Goal: Transaction & Acquisition: Purchase product/service

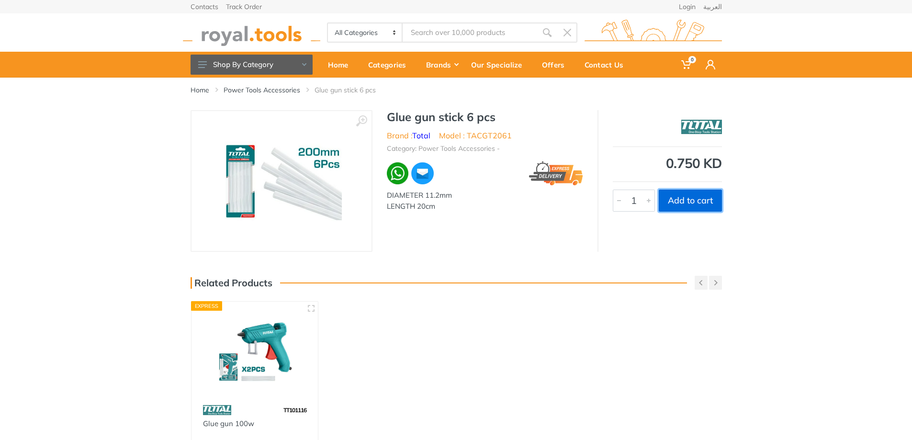
click at [692, 204] on button "Add to cart" at bounding box center [690, 201] width 63 height 22
click at [691, 204] on body "0 0" at bounding box center [460, 220] width 920 height 440
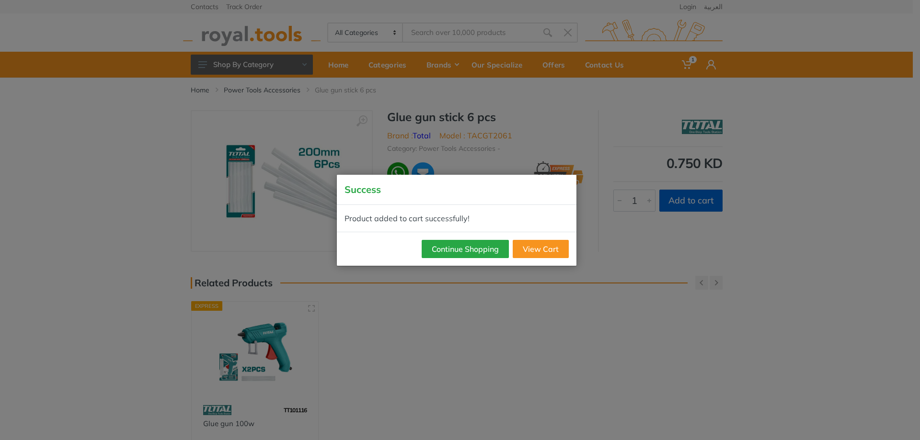
click at [691, 203] on body "1 1" at bounding box center [460, 220] width 920 height 440
drag, startPoint x: 475, startPoint y: 251, endPoint x: 598, endPoint y: 231, distance: 125.2
click at [474, 251] on button "Continue Shopping" at bounding box center [465, 249] width 87 height 18
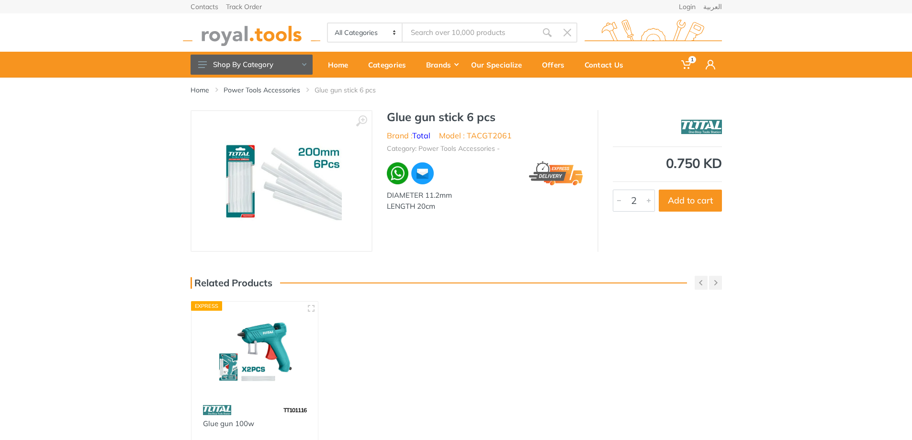
click at [646, 198] on div at bounding box center [648, 200] width 11 height 21
click at [646, 197] on div at bounding box center [648, 200] width 11 height 21
type input "5"
click at [646, 197] on div at bounding box center [648, 200] width 11 height 21
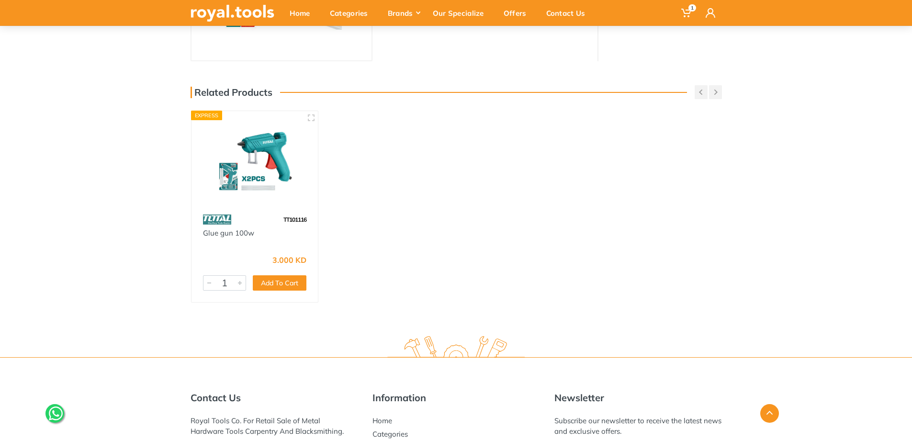
scroll to position [192, 0]
click at [239, 285] on div at bounding box center [239, 282] width 11 height 14
drag, startPoint x: 239, startPoint y: 285, endPoint x: 242, endPoint y: 291, distance: 6.9
click at [242, 291] on div "3.000 KD 6168 4 Add To Cart Add" at bounding box center [255, 275] width 127 height 53
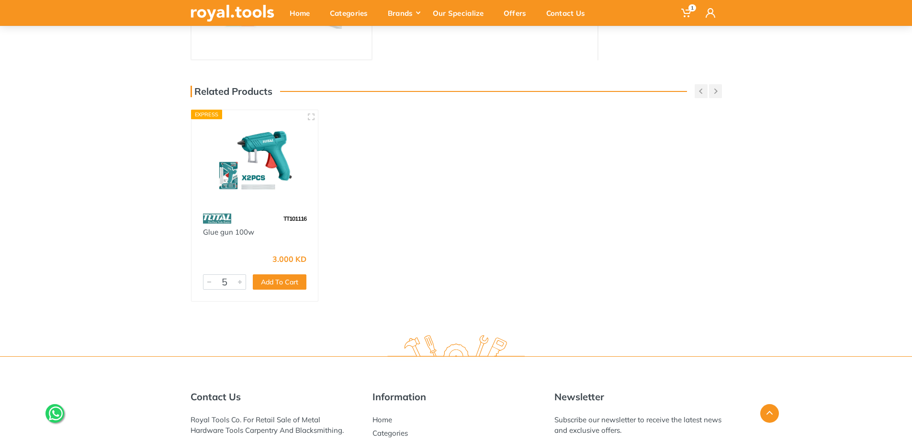
click at [241, 285] on div at bounding box center [239, 282] width 11 height 14
type input "6"
click at [241, 284] on div at bounding box center [239, 282] width 11 height 14
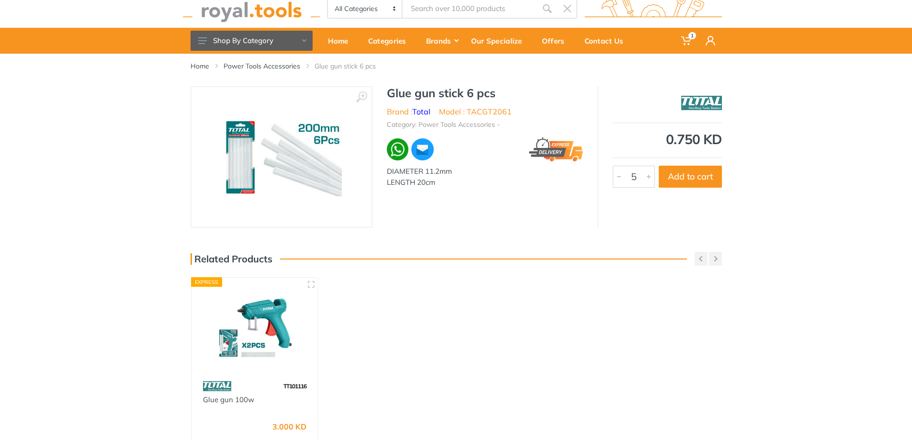
scroll to position [0, 0]
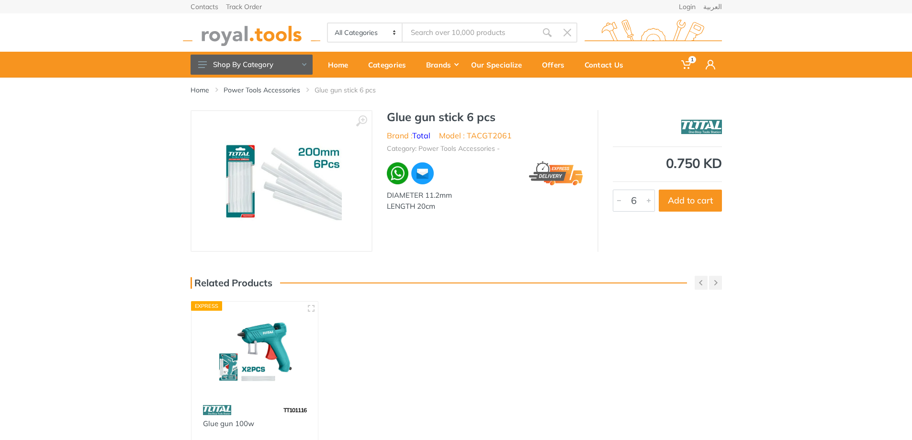
click at [651, 200] on div at bounding box center [648, 200] width 11 height 21
click at [652, 203] on div at bounding box center [648, 200] width 11 height 21
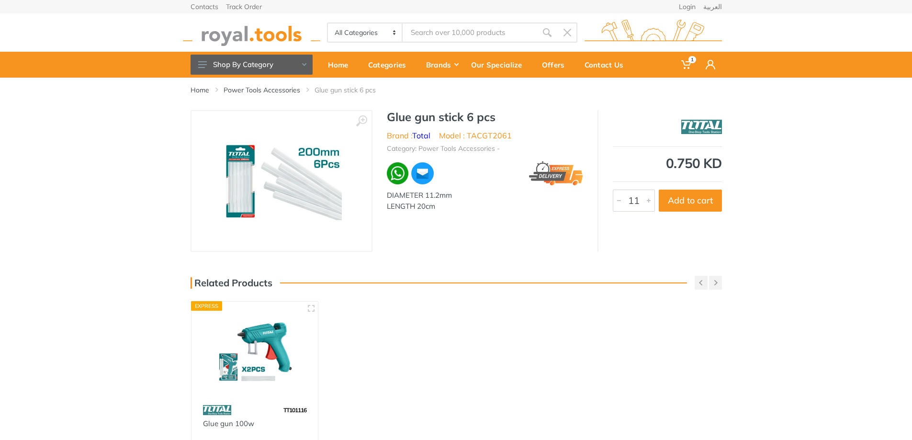
click at [650, 200] on div at bounding box center [648, 200] width 11 height 21
click at [616, 198] on div at bounding box center [619, 200] width 11 height 21
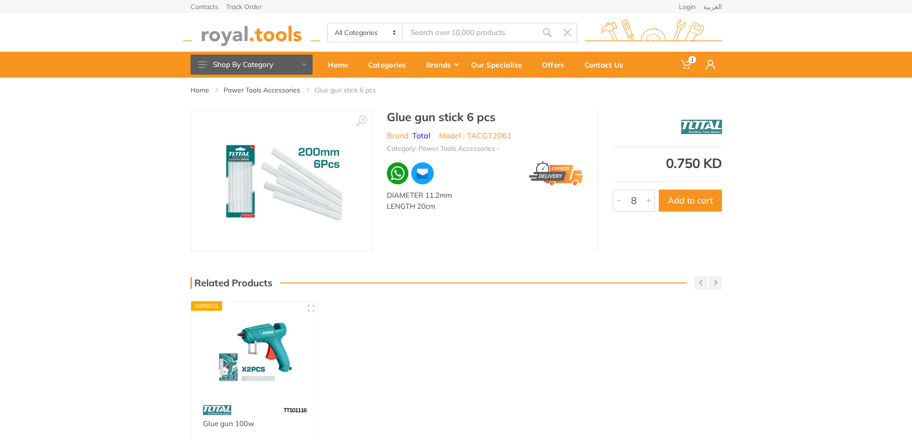
click at [618, 200] on div at bounding box center [619, 200] width 11 height 21
click at [645, 203] on div at bounding box center [648, 200] width 11 height 21
click at [652, 200] on div at bounding box center [648, 200] width 11 height 21
click at [617, 203] on div at bounding box center [619, 200] width 11 height 21
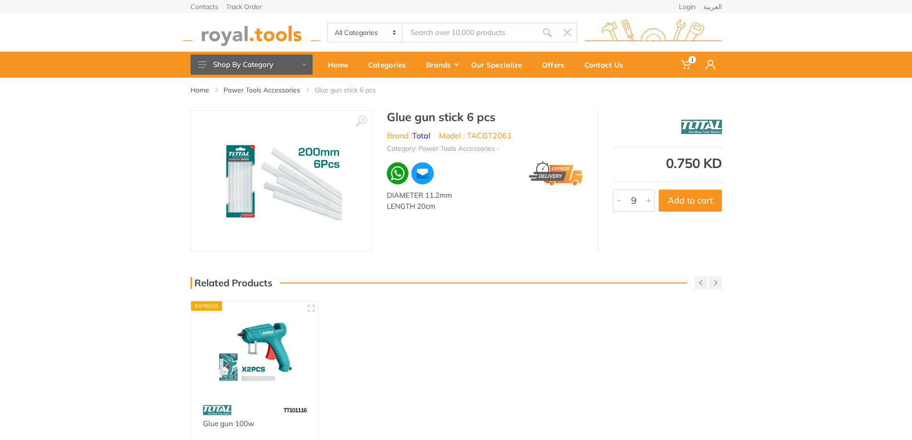
click at [618, 204] on div at bounding box center [619, 200] width 11 height 21
click at [619, 206] on div at bounding box center [619, 200] width 11 height 21
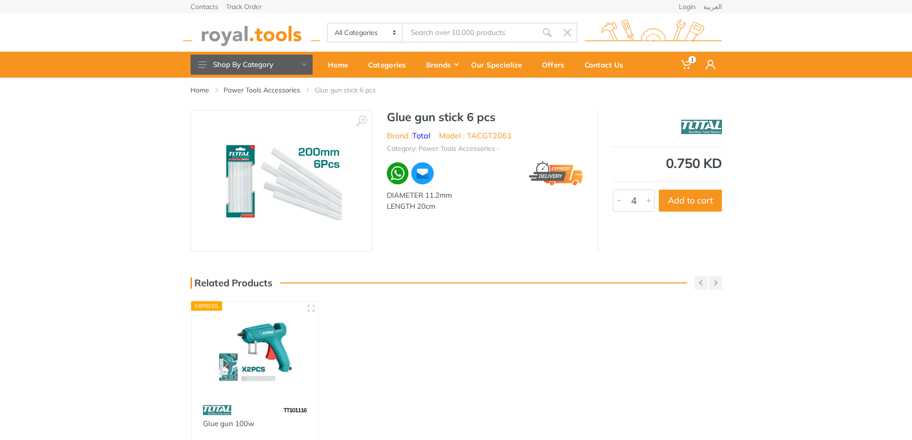
click at [617, 200] on div at bounding box center [619, 200] width 11 height 21
click at [647, 197] on div at bounding box center [648, 200] width 11 height 21
click at [648, 197] on div at bounding box center [648, 200] width 11 height 21
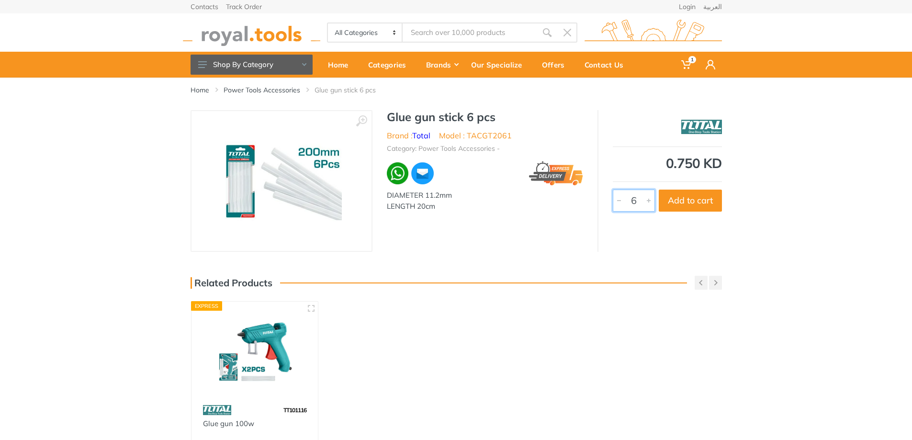
click at [638, 233] on div "0.750 KD 5290 6 Add to cart" at bounding box center [660, 181] width 125 height 142
click at [678, 209] on button "Add to cart" at bounding box center [690, 201] width 63 height 22
type input "1"
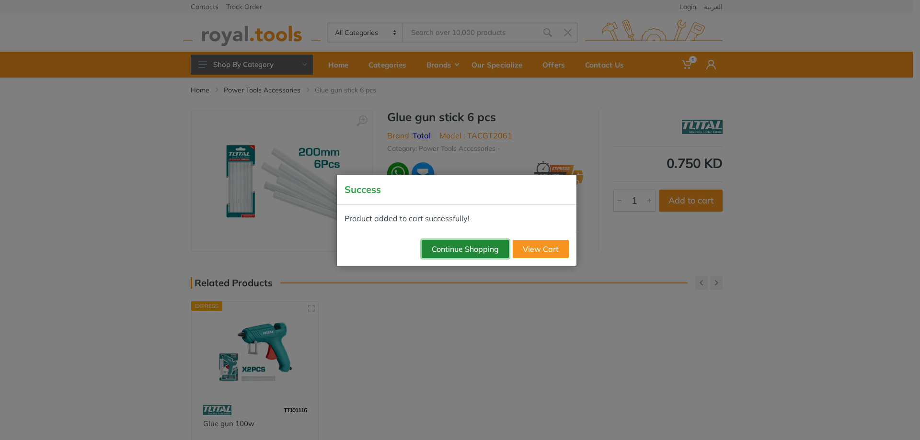
click at [449, 251] on button "Continue Shopping" at bounding box center [465, 249] width 87 height 18
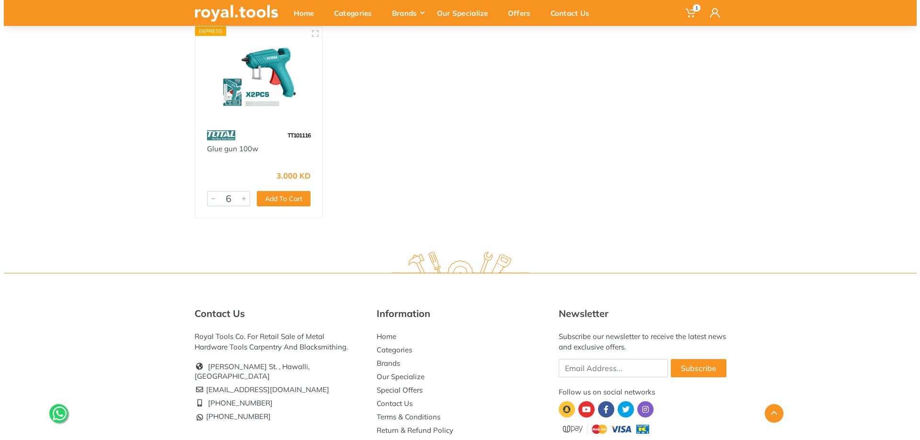
scroll to position [287, 0]
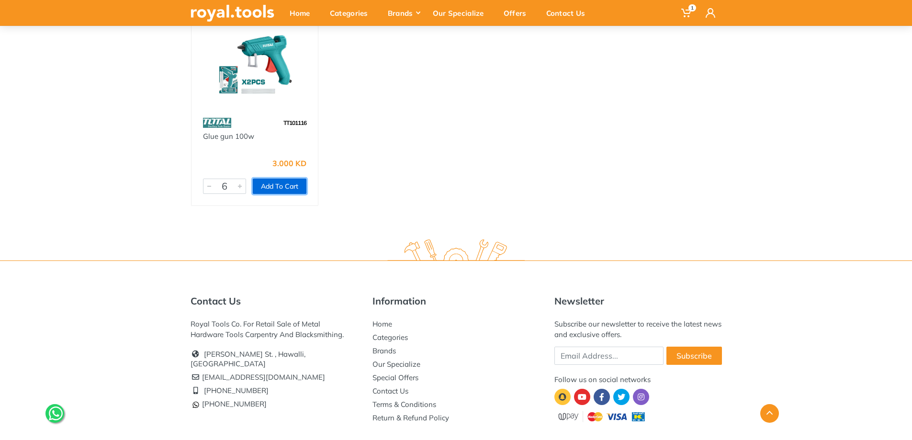
click at [283, 190] on button "Add To Cart" at bounding box center [280, 186] width 54 height 15
type input "1"
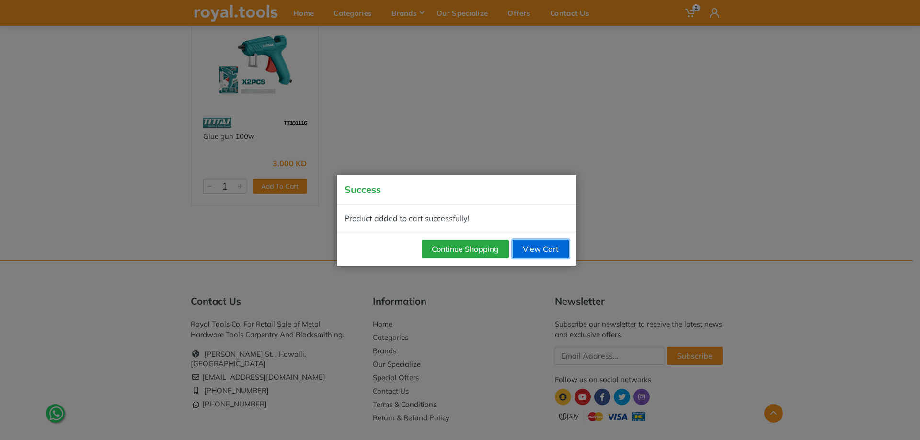
click at [523, 252] on link "View Cart" at bounding box center [541, 249] width 56 height 18
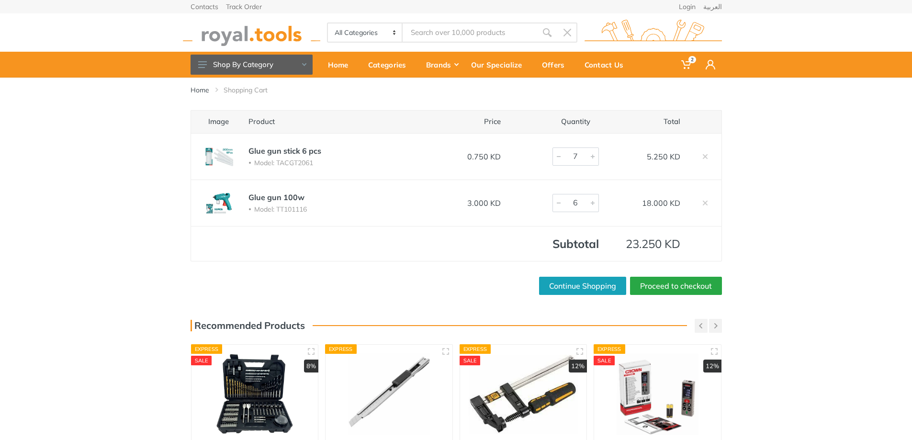
click at [672, 325] on div at bounding box center [500, 325] width 375 height 1
click at [810, 319] on div "Home Shopping Cart Image Product Price Quantity Total Glue gun stick 6 pcs Mode…" at bounding box center [456, 319] width 912 height 483
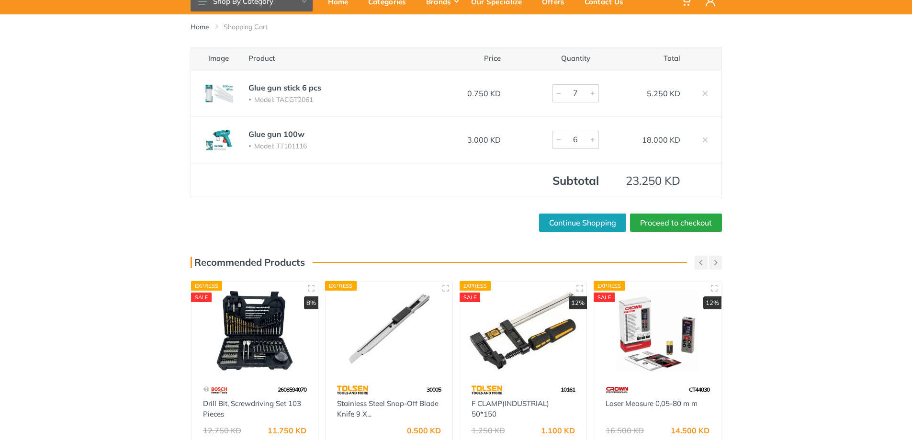
scroll to position [192, 0]
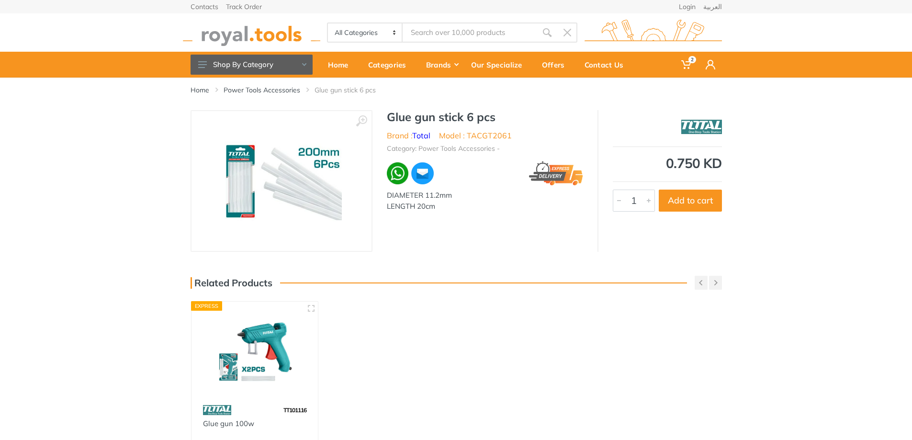
click at [393, 34] on select "All Categories Power tools Cordless Tools Hand Tools Power Tools Accessories Ga…" at bounding box center [365, 32] width 75 height 18
click at [243, 70] on button "Shop By Category" at bounding box center [252, 65] width 122 height 20
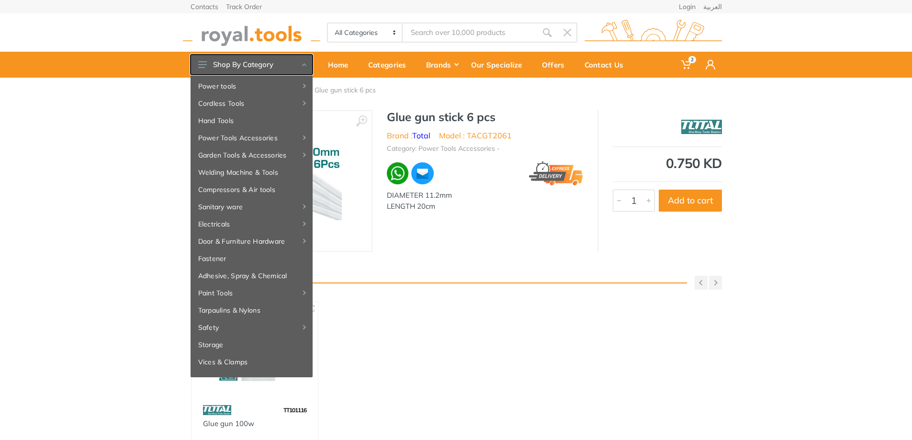
click at [243, 70] on button "Shop By Category" at bounding box center [252, 65] width 122 height 20
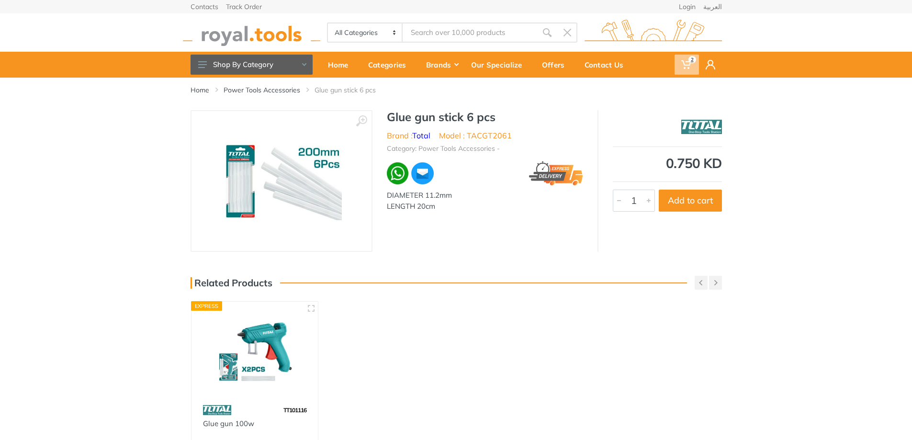
click at [684, 62] on icon at bounding box center [687, 65] width 10 height 10
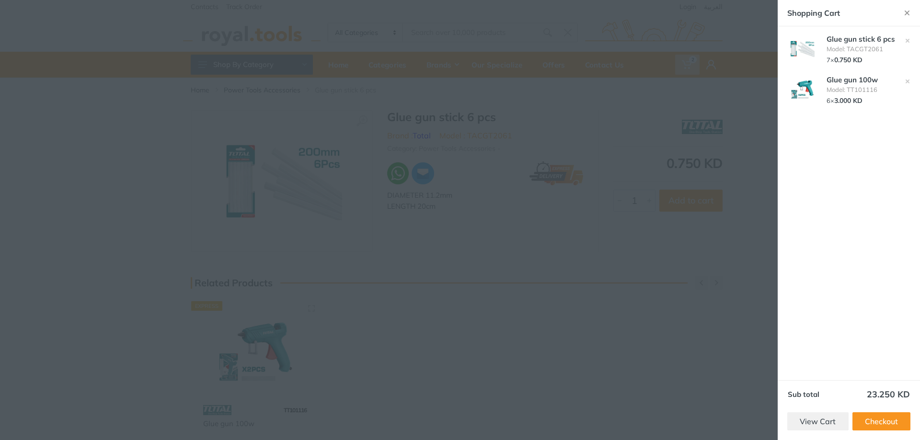
click at [499, 58] on div at bounding box center [460, 220] width 920 height 440
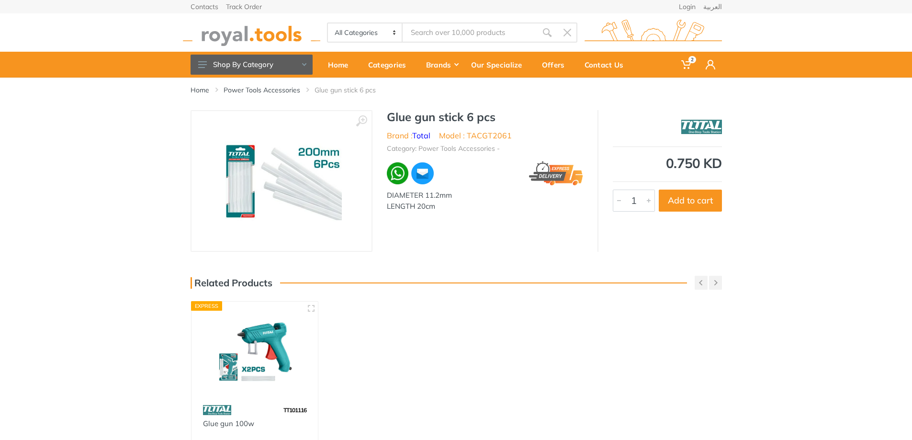
click at [540, 177] on img at bounding box center [556, 173] width 54 height 24
click at [551, 174] on img at bounding box center [556, 173] width 54 height 24
click at [689, 61] on span "2" at bounding box center [693, 59] width 8 height 7
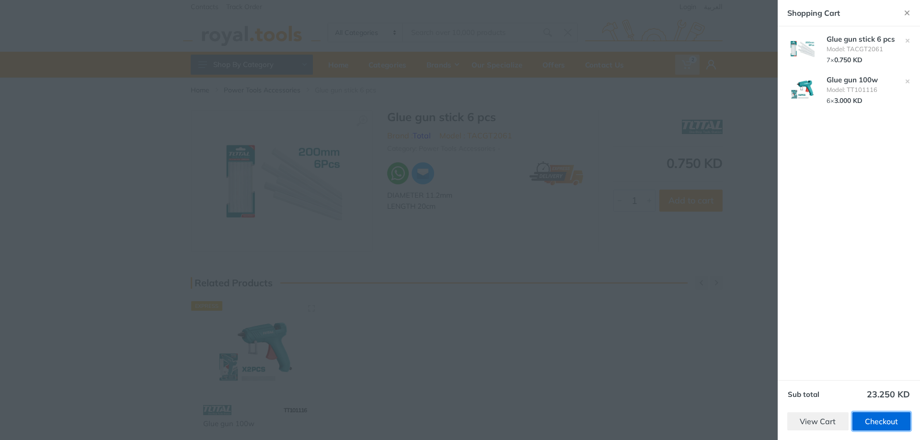
click at [896, 430] on link "Checkout" at bounding box center [881, 421] width 58 height 18
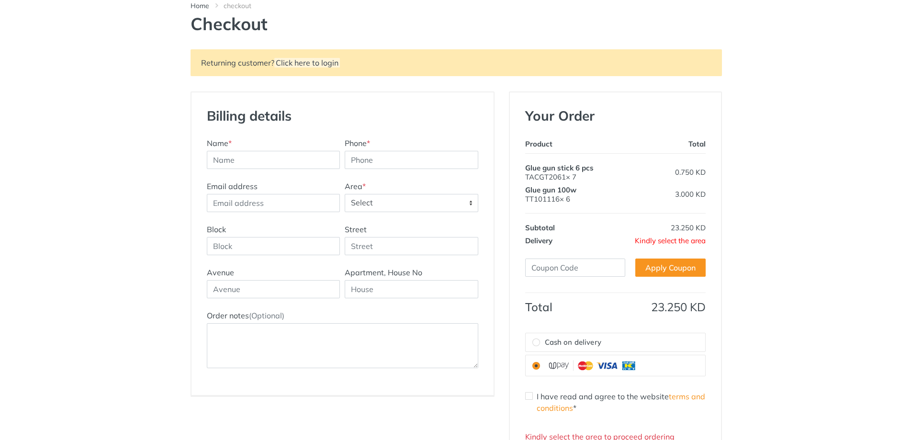
scroll to position [96, 0]
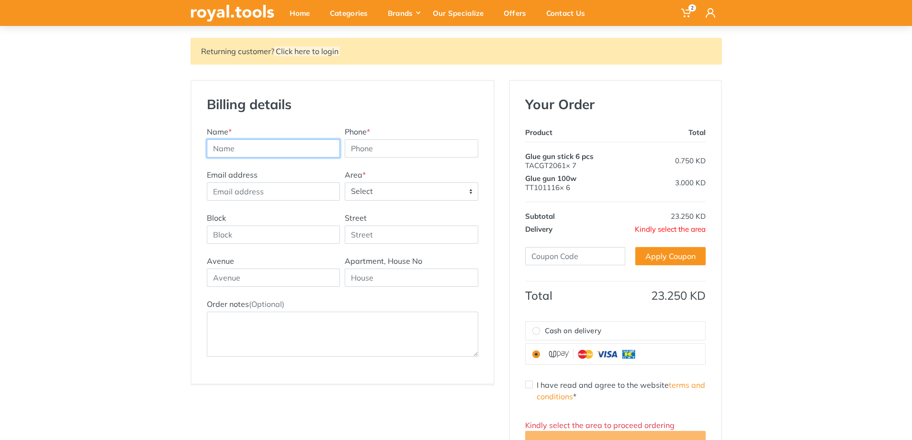
click at [220, 150] on input "text" at bounding box center [274, 148] width 134 height 18
drag, startPoint x: 248, startPoint y: 145, endPoint x: 248, endPoint y: 150, distance: 5.8
click at [249, 150] on input "Hasna" at bounding box center [274, 148] width 134 height 18
type input "Hasna Davey"
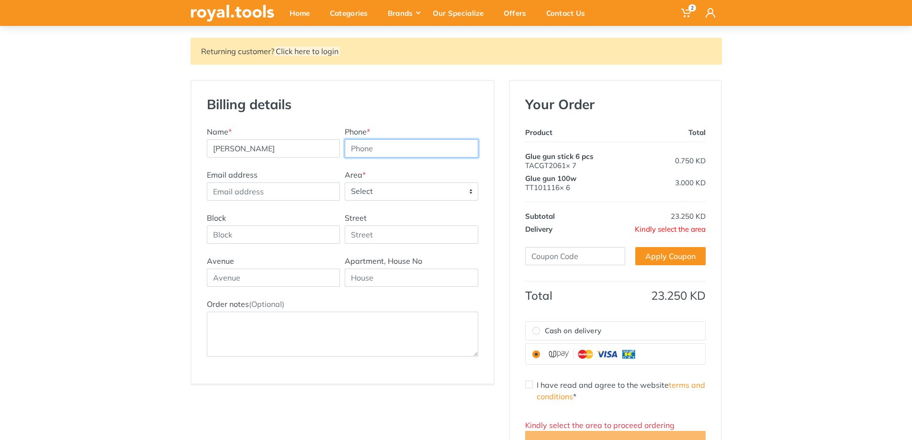
click at [400, 148] on input "Phone *" at bounding box center [412, 148] width 134 height 18
type input "65945404"
click at [274, 197] on input "Email address" at bounding box center [274, 191] width 134 height 18
type input "hdavey@tes.edu.kw"
click at [379, 188] on span "Select" at bounding box center [411, 191] width 133 height 17
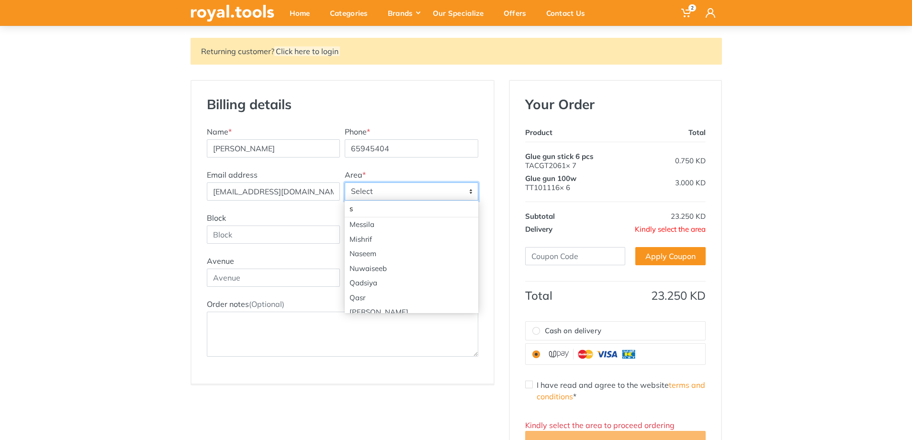
scroll to position [431, 0]
type input "s"
select select "2"
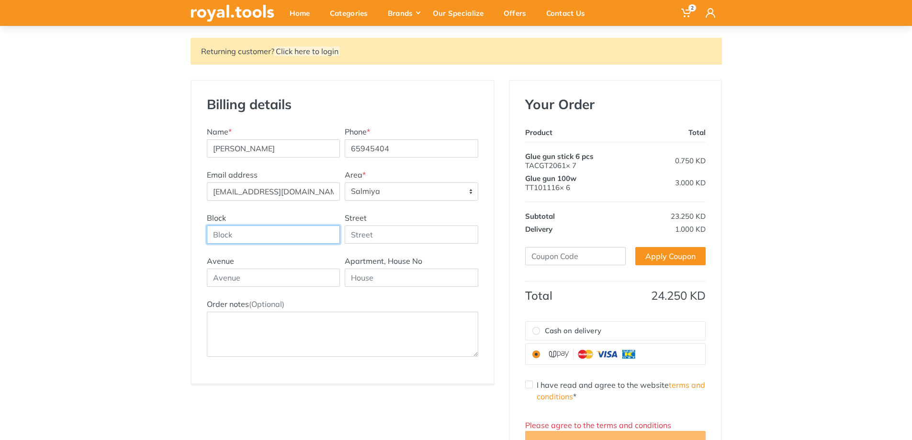
click at [249, 237] on input "Block" at bounding box center [274, 235] width 134 height 18
type input "12"
click at [358, 236] on input "Street" at bounding box center [412, 235] width 134 height 18
click at [249, 237] on input "12" at bounding box center [274, 235] width 134 height 18
click at [357, 234] on input "Street" at bounding box center [412, 235] width 134 height 18
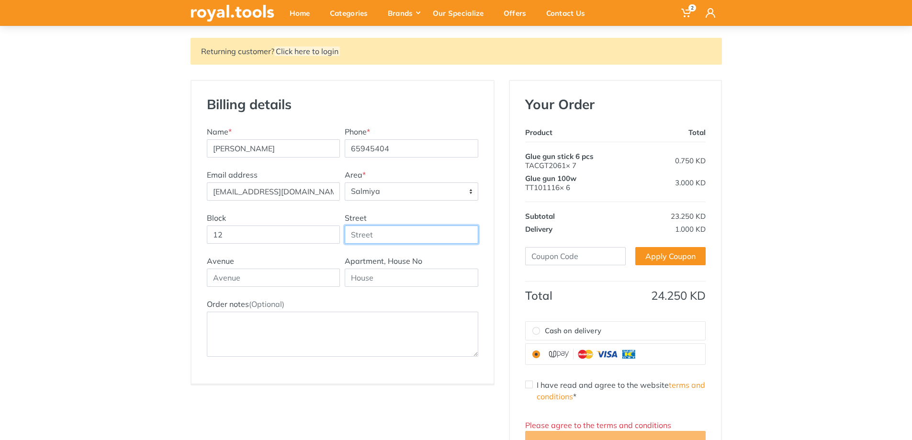
click at [358, 232] on input "Street" at bounding box center [412, 235] width 134 height 18
paste input "14-4 Abu Dhar Al-Ghifari St. 19 Ln, Salmiya"
click at [444, 237] on input "14-4 Abu Dhar Al-Ghifari St. 19 Ln, Salmiya" at bounding box center [412, 235] width 134 height 18
drag, startPoint x: 443, startPoint y: 235, endPoint x: 515, endPoint y: 243, distance: 73.3
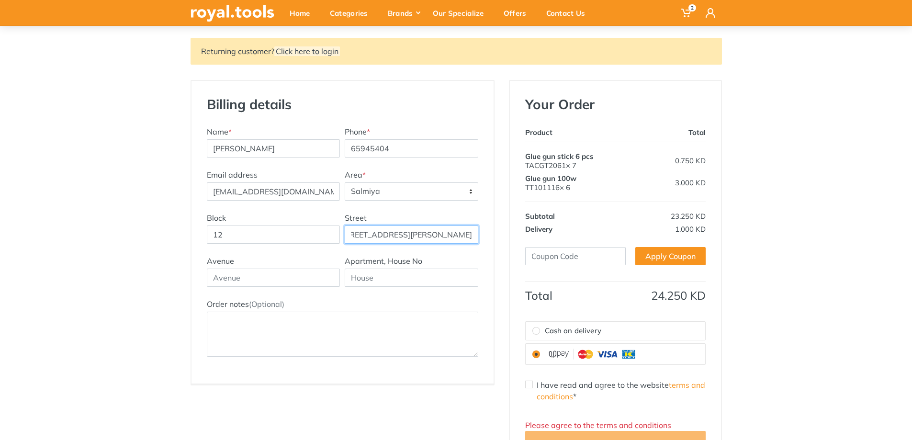
click at [515, 243] on div "Returning customer? Click here to login Billing details New Address Name * Hasn…" at bounding box center [456, 257] width 546 height 438
type input "14-4 Abu Dhar Al-Ghifari St. 19 Ln"
click at [364, 276] on input "text" at bounding box center [412, 278] width 134 height 18
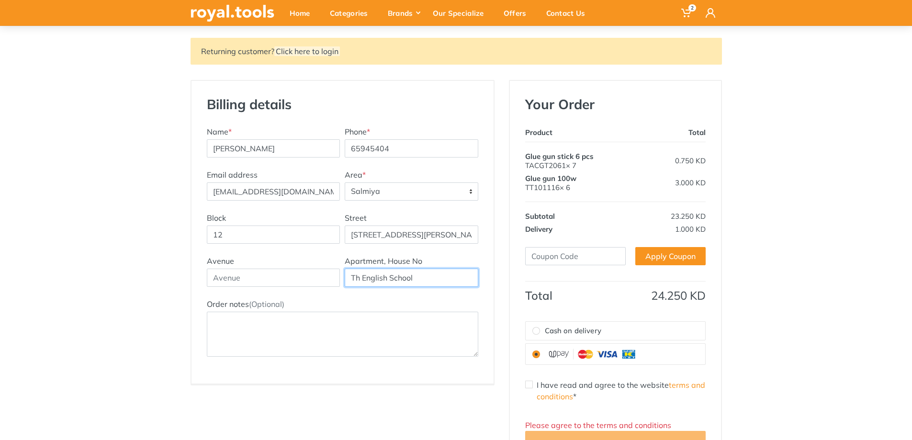
type input "Th English School"
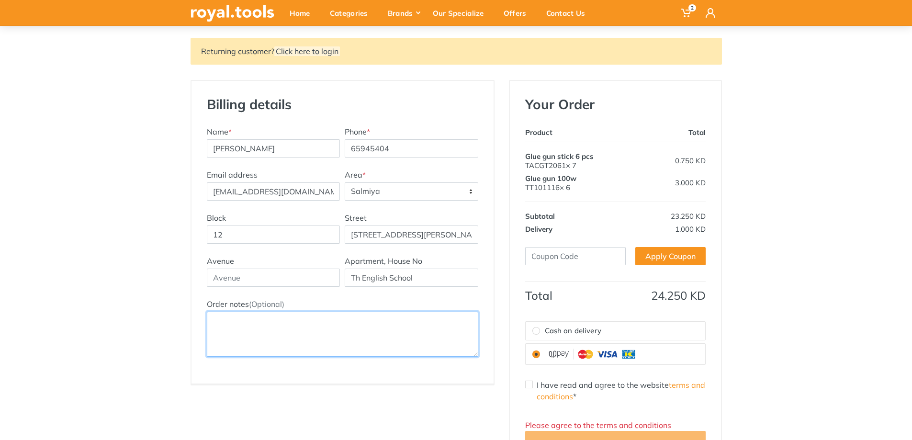
click at [259, 317] on textarea "Order notes (Optional)" at bounding box center [343, 334] width 272 height 45
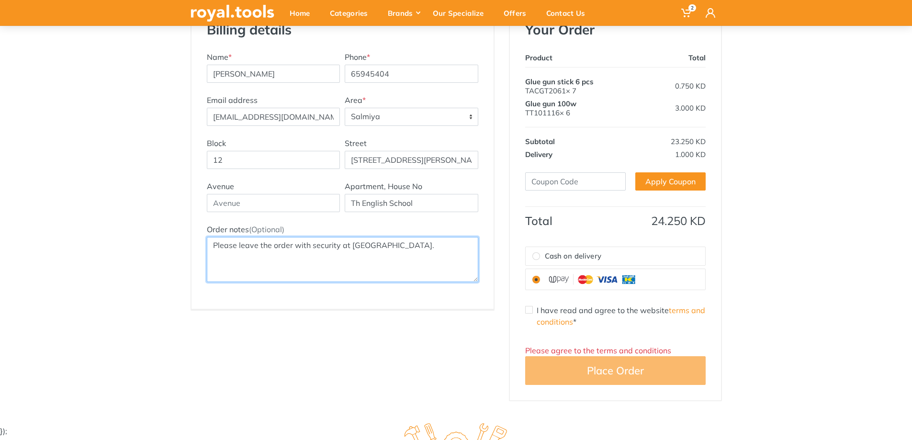
scroll to position [239, 0]
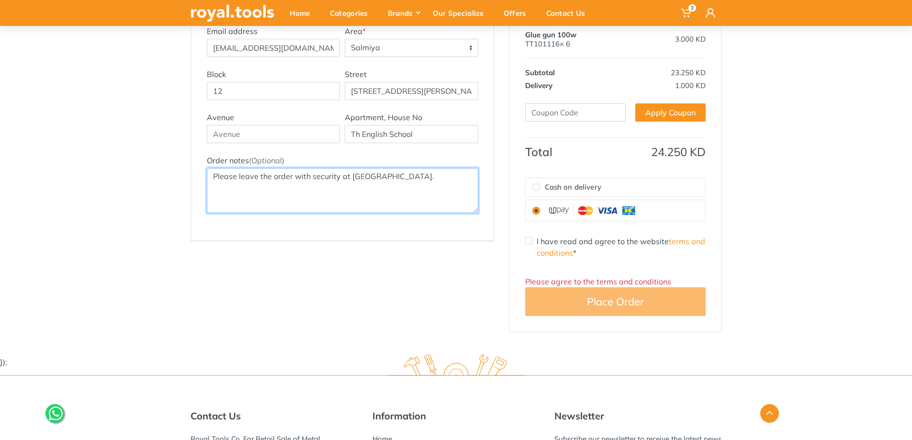
type textarea "Please leave the order with security at gate 4."
click at [608, 212] on img at bounding box center [593, 210] width 96 height 13
click at [540, 212] on input "radio" at bounding box center [537, 211] width 8 height 8
click at [534, 241] on div "I have read and agree to the website terms and conditions *" at bounding box center [615, 247] width 181 height 23
click at [532, 238] on input "I have read and agree to the website terms and conditions *" at bounding box center [529, 241] width 8 height 8
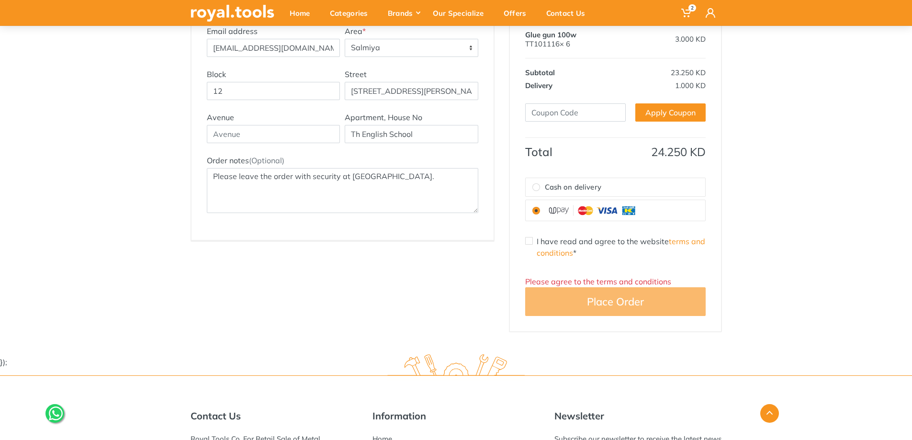
checkbox input "true"
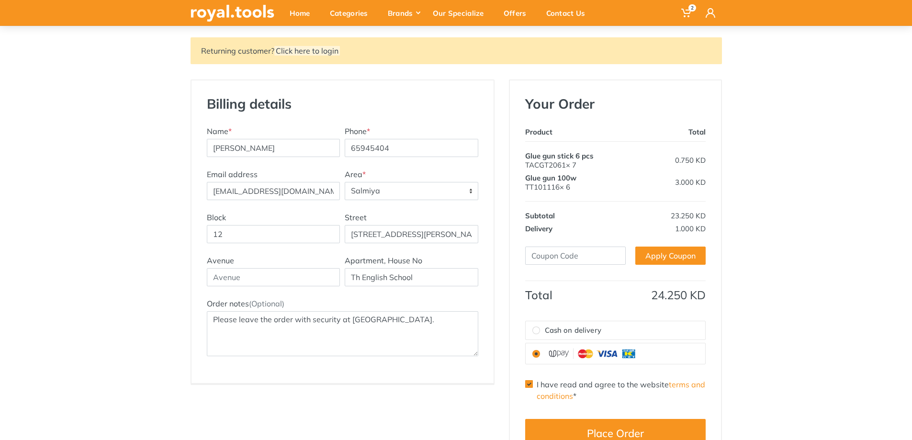
scroll to position [96, 0]
click at [264, 281] on input "text" at bounding box center [274, 278] width 134 height 18
click at [456, 378] on div "Billing details New Address Name * Hasna Davey Phone * 65945404 Email address h…" at bounding box center [343, 232] width 302 height 303
click at [468, 236] on input "14-4 Abu Dhar Al-Ghifari St. 19 Ln" at bounding box center [412, 235] width 134 height 18
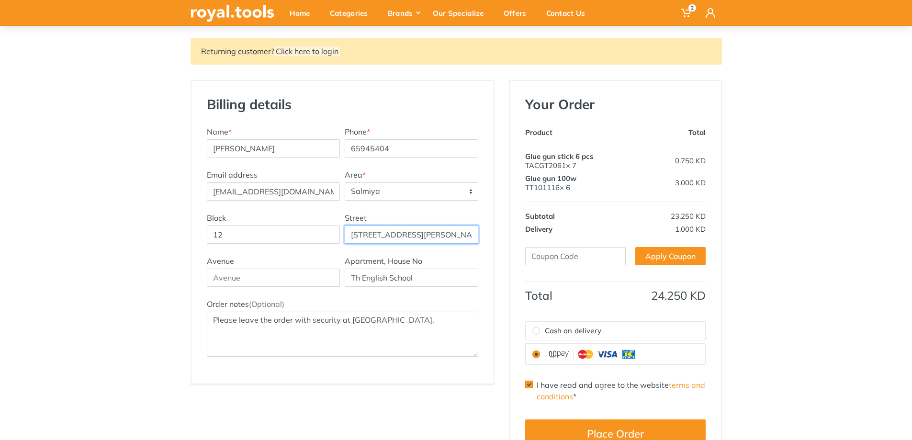
click at [474, 236] on input "14-4 Abu Dhar Al-Ghifari St. 19 Ln" at bounding box center [412, 235] width 134 height 18
drag, startPoint x: 456, startPoint y: 235, endPoint x: 531, endPoint y: 236, distance: 74.7
click at [530, 236] on div "Returning customer? Click here to login Billing details New Address Name * Hasn…" at bounding box center [456, 251] width 546 height 427
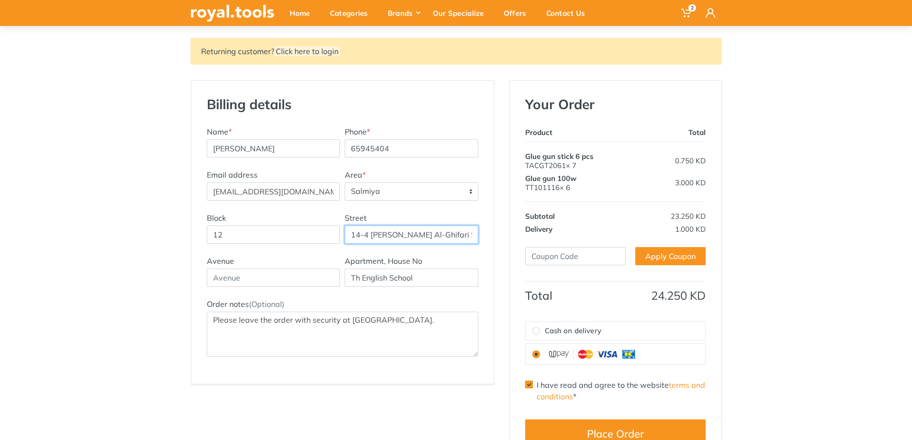
type input "14-4 Abu Dhar Al-Ghifari St."
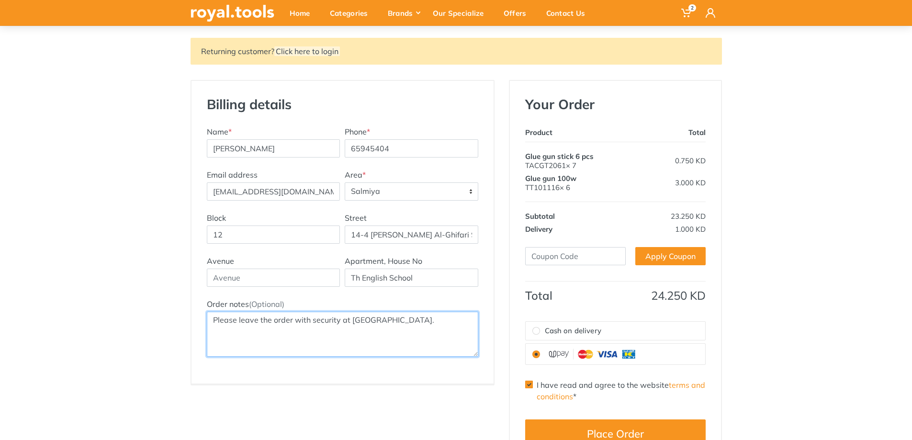
click at [249, 335] on textarea "Please leave the order with security at gate 4." at bounding box center [343, 334] width 272 height 45
click at [428, 343] on textarea "Please leave the order with security at gate 4." at bounding box center [343, 334] width 272 height 45
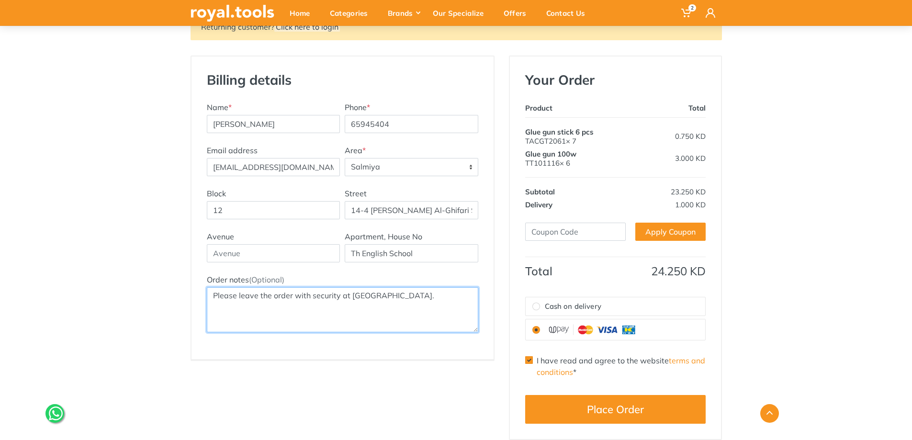
scroll to position [144, 0]
